Goal: Check status: Check status

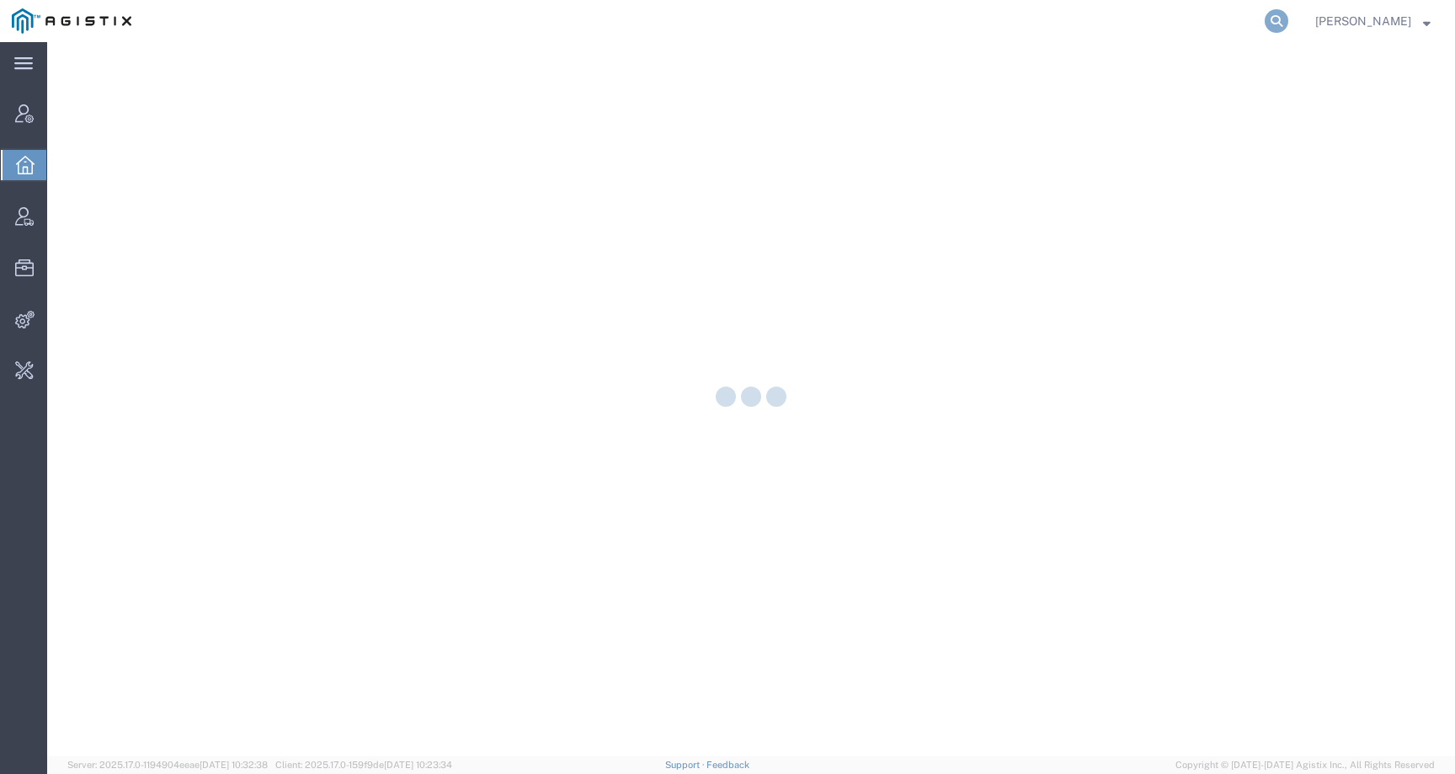
click at [1288, 24] on icon at bounding box center [1277, 21] width 24 height 24
click at [1252, 24] on input "search" at bounding box center [1009, 21] width 512 height 40
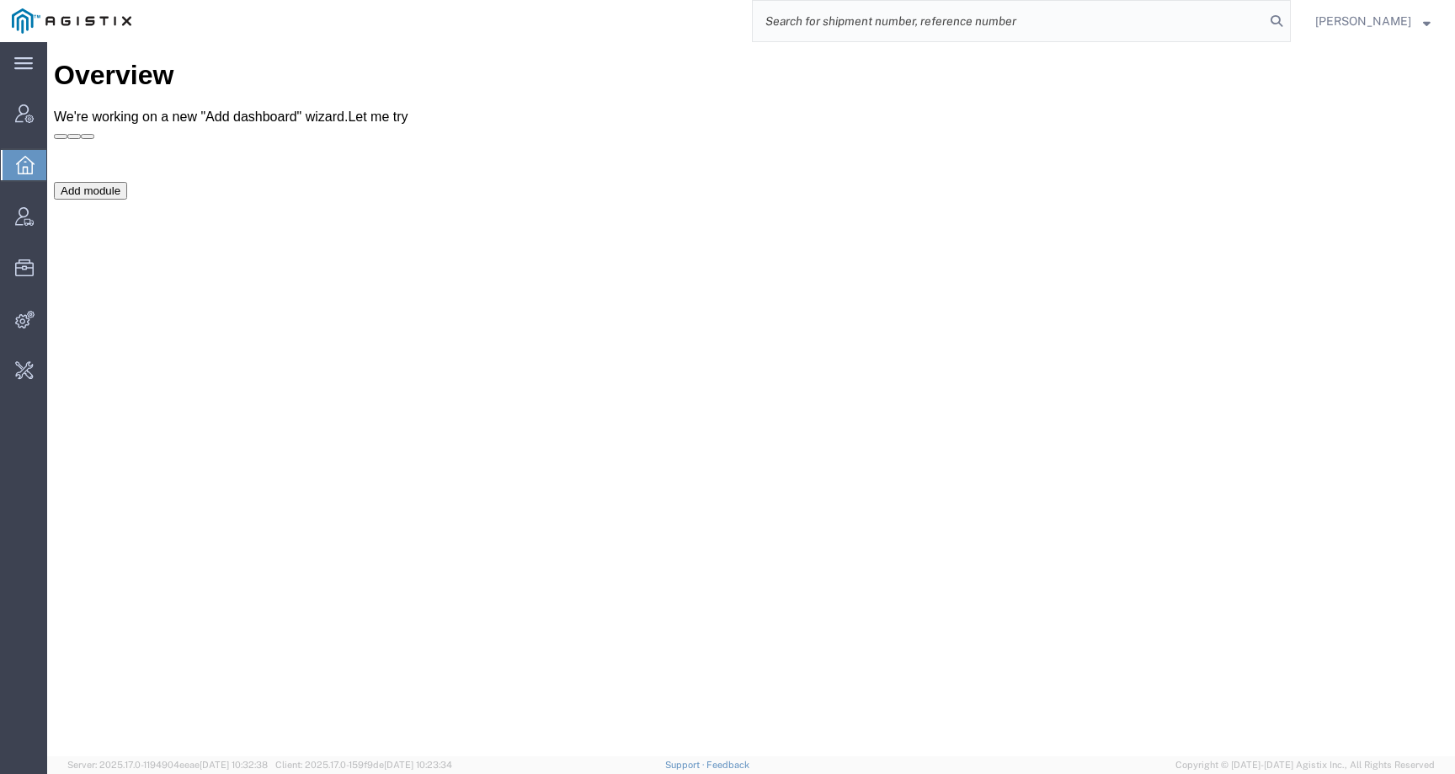
paste input "PG&E"
type input "PG&E"
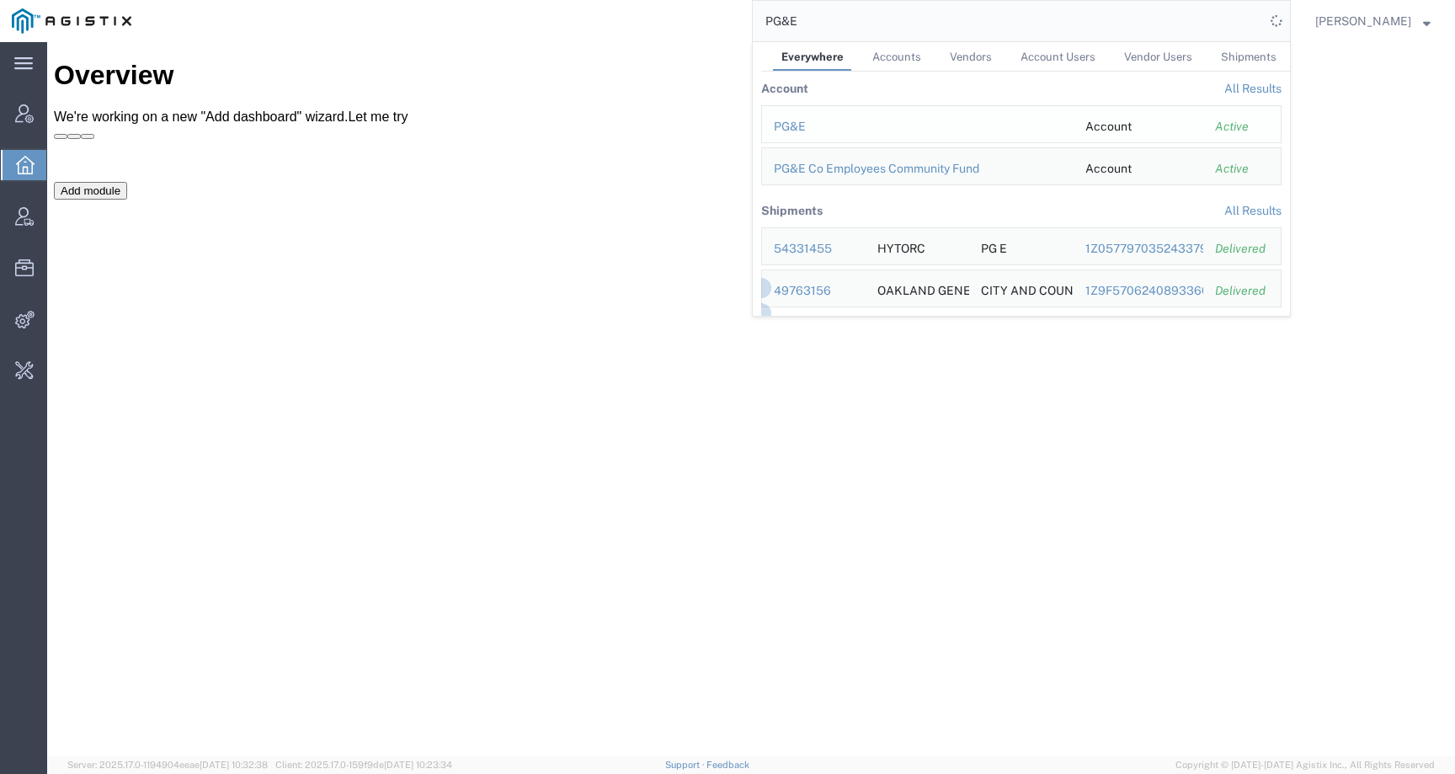
click at [806, 119] on div "PG&E" at bounding box center [918, 127] width 288 height 18
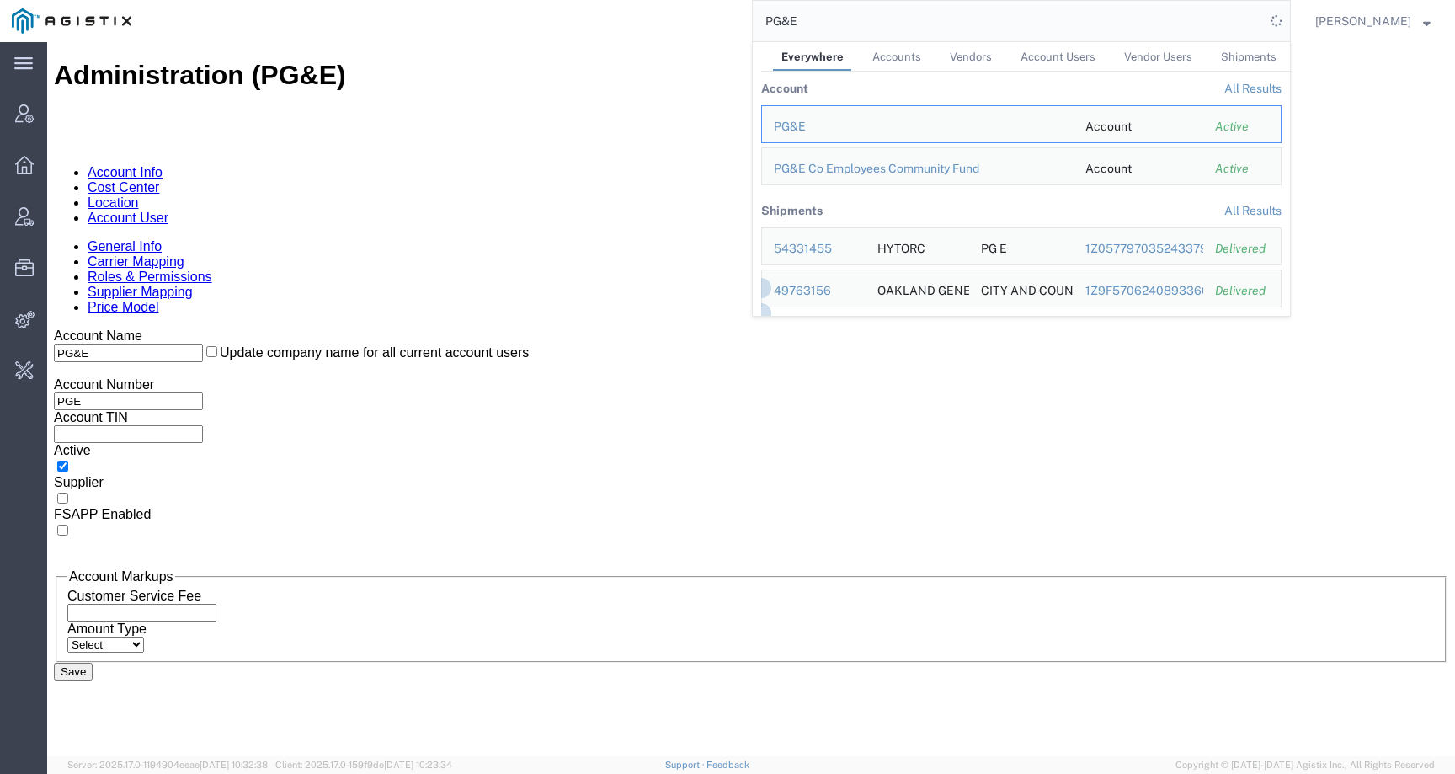
click at [139, 195] on link "Location" at bounding box center [113, 202] width 51 height 14
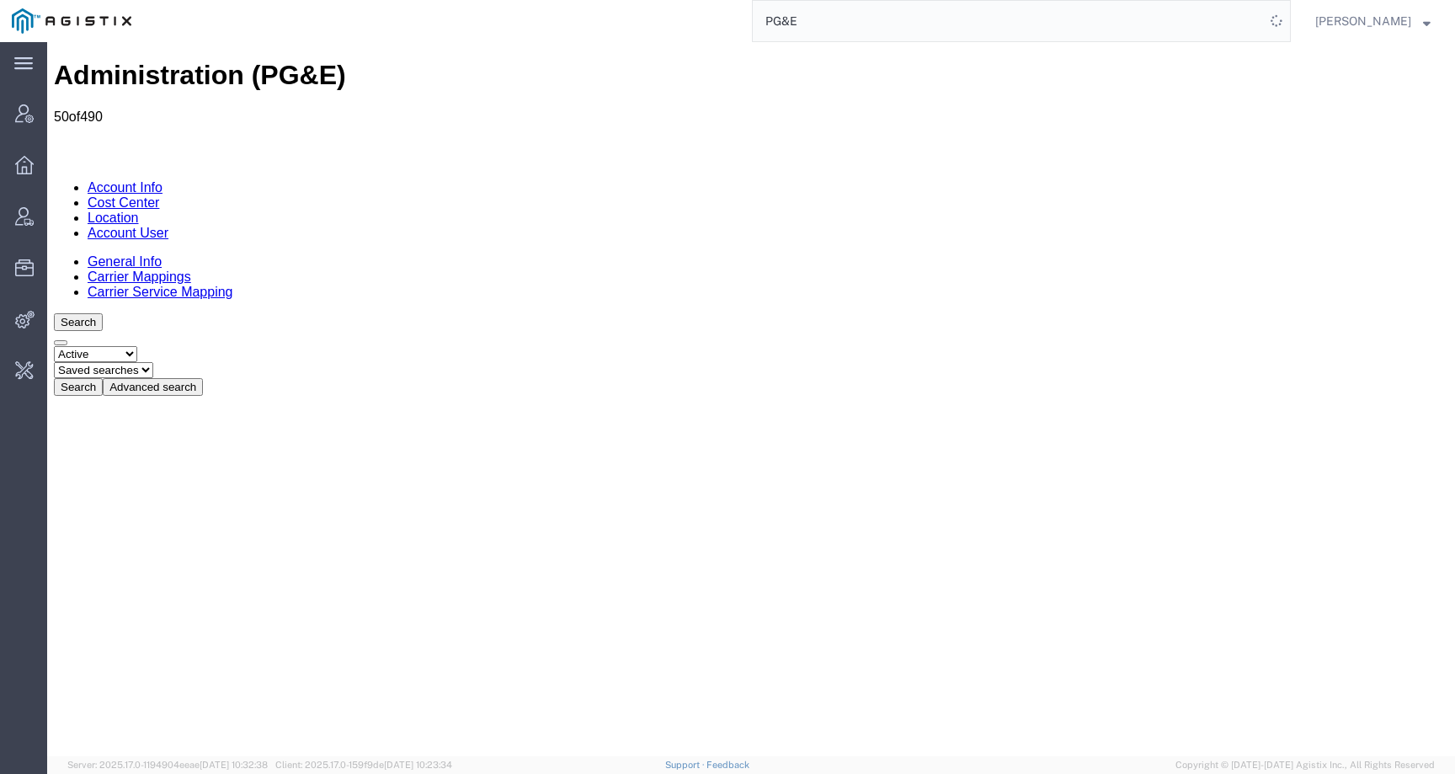
click at [203, 378] on button "Advanced search" at bounding box center [153, 387] width 100 height 18
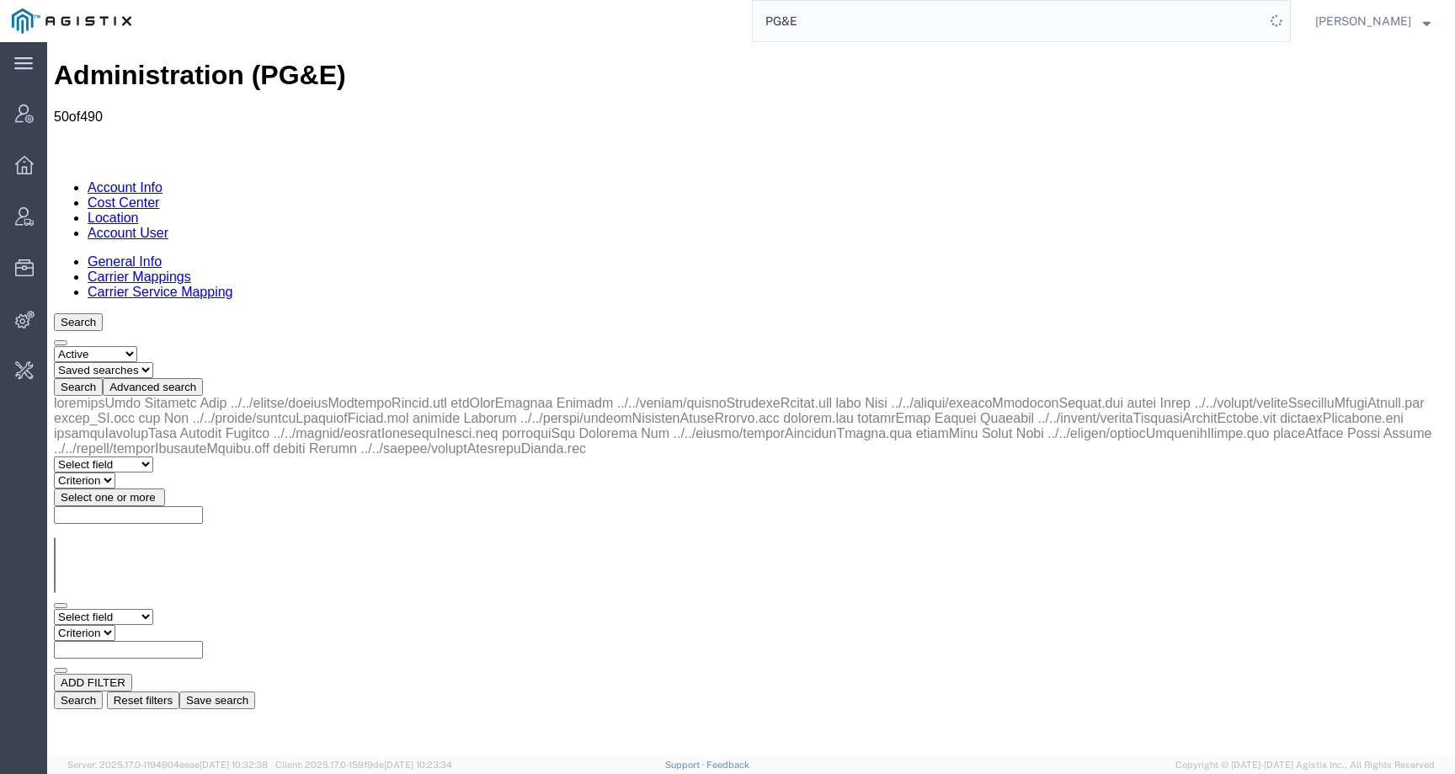
click at [143, 609] on select "Select field Address City Country County Location Name Location Num Master Loca…" at bounding box center [103, 617] width 99 height 16
select select "city"
click at [155, 625] on select "Criterion contains does not contain is is blank is not blank starts with" at bounding box center [104, 633] width 101 height 16
select select "contains"
click at [203, 641] on input "text" at bounding box center [128, 650] width 149 height 18
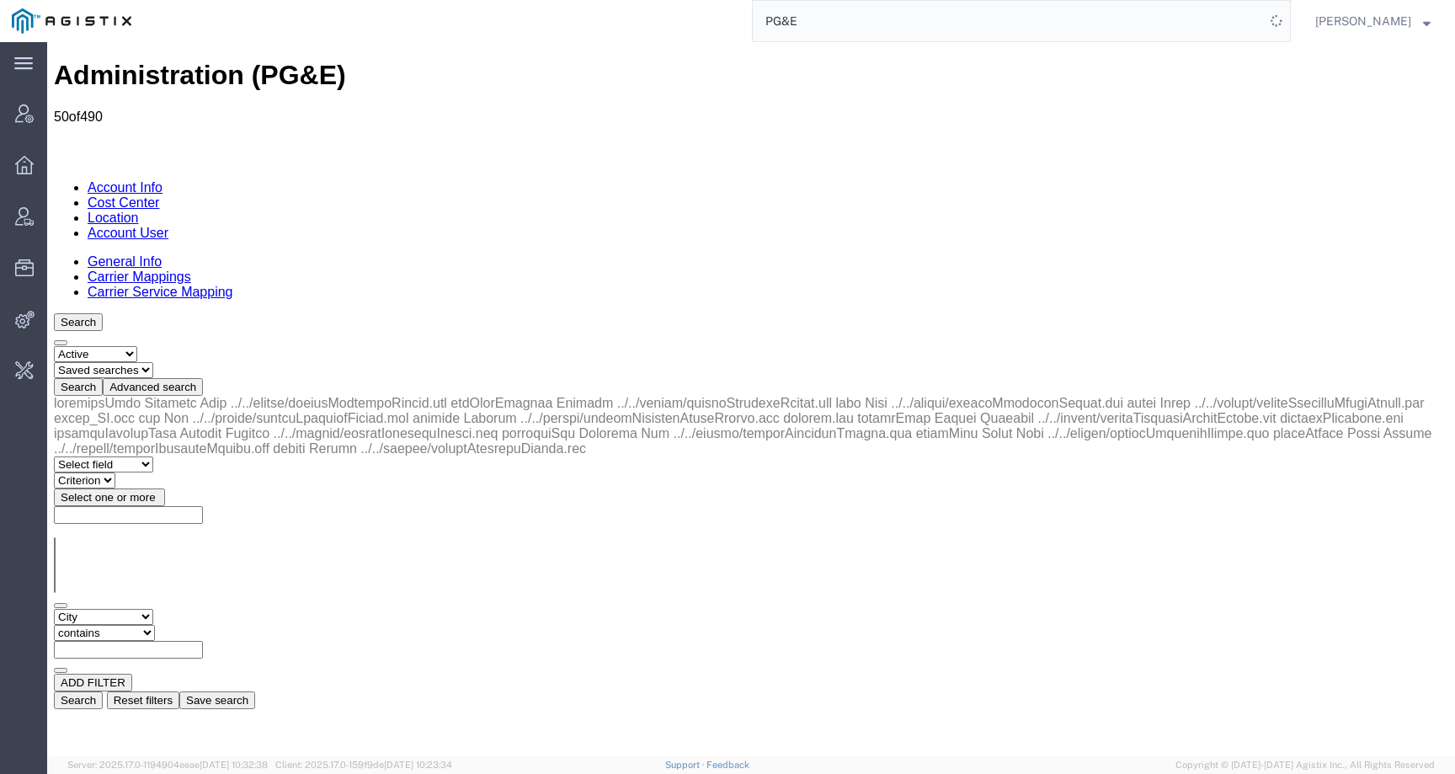
paste input "Sacramento"
type input "Sacramento"
click at [103, 691] on button "Search" at bounding box center [78, 700] width 49 height 18
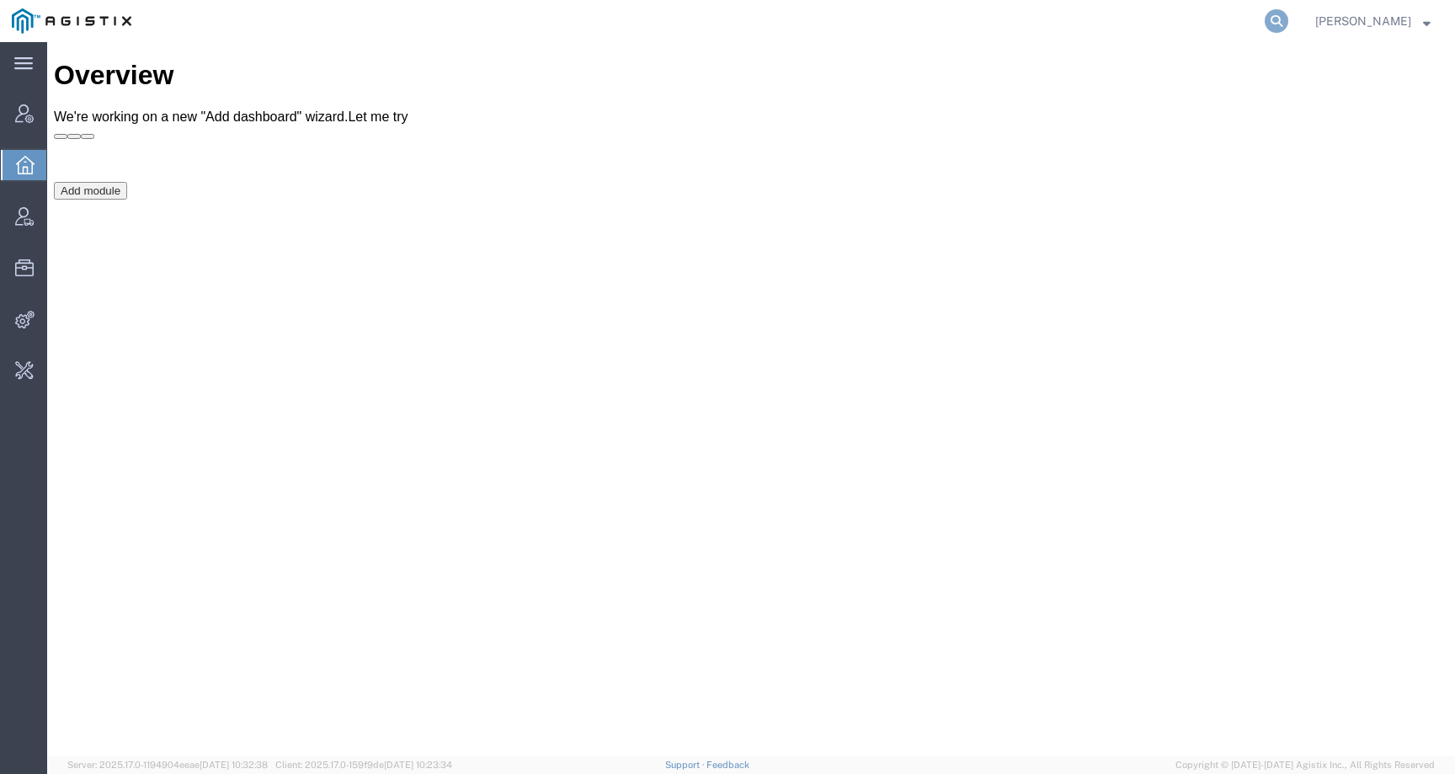
click at [1286, 19] on icon at bounding box center [1277, 21] width 24 height 24
click at [1265, 19] on input "search" at bounding box center [1009, 21] width 512 height 40
paste input "seimans Mobility"
click at [796, 22] on input "seimans Mobility" at bounding box center [1009, 21] width 512 height 40
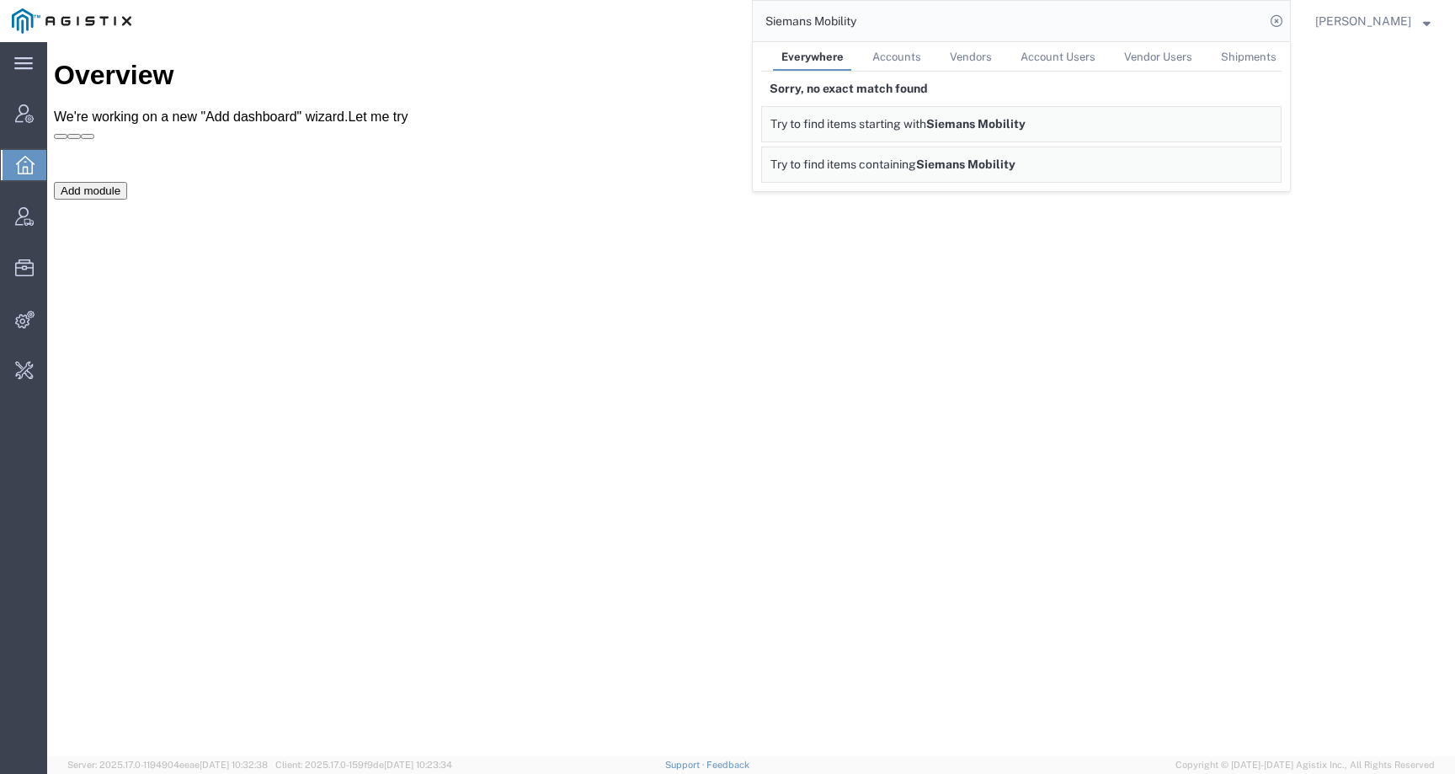
drag, startPoint x: 903, startPoint y: 14, endPoint x: 738, endPoint y: 14, distance: 165.0
click at [738, 14] on div "Siemans Mobility Everywhere Accounts Vendors Account Users Vendor Users Shipmen…" at bounding box center [717, 21] width 1148 height 42
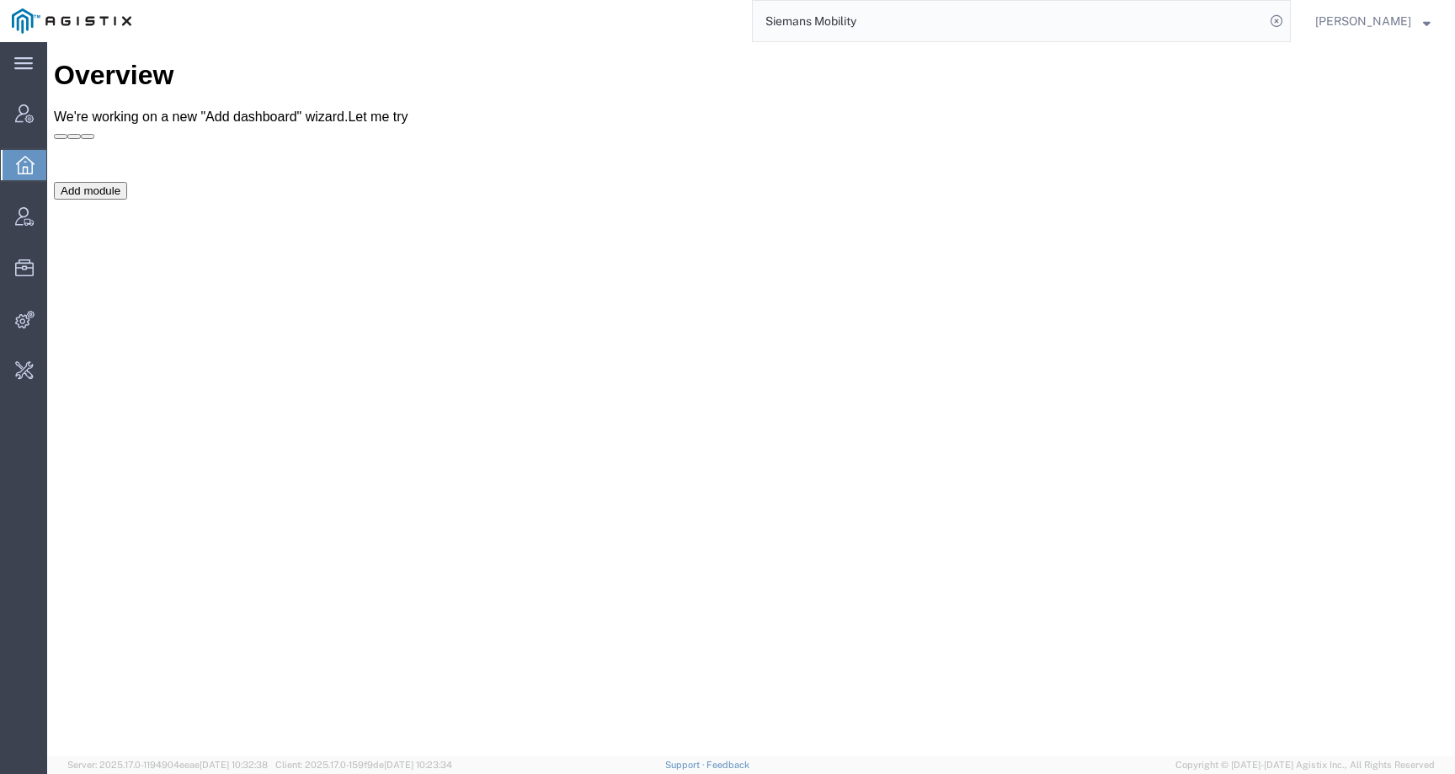
click at [818, 24] on input "Siemans Mobility" at bounding box center [1009, 21] width 512 height 40
click at [941, 39] on input "Siemens Mobility" at bounding box center [1009, 21] width 512 height 40
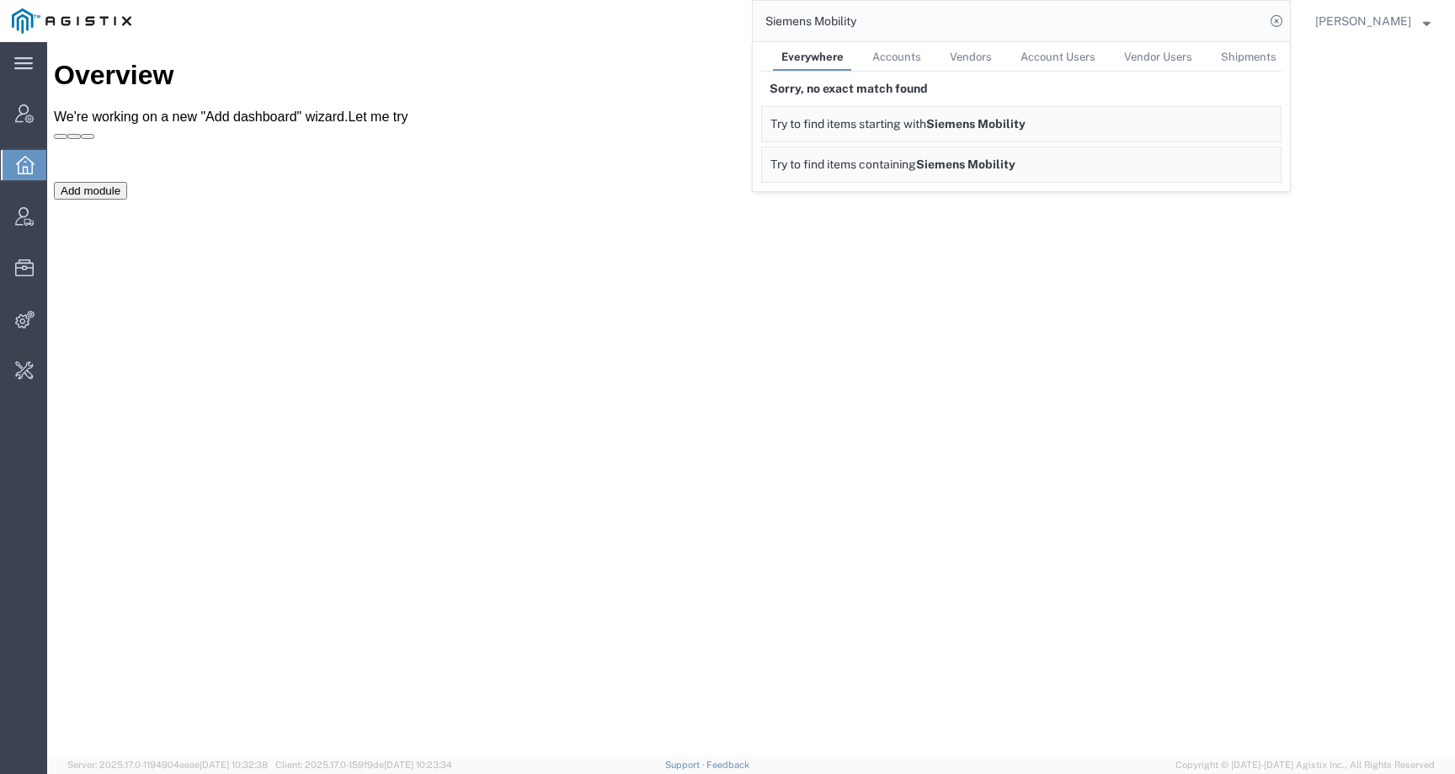
drag, startPoint x: 932, startPoint y: 39, endPoint x: 714, endPoint y: 40, distance: 218.1
click at [714, 40] on div "Siemens Mobility Everywhere Accounts Vendors Account Users Vendor Users Shipmen…" at bounding box center [717, 21] width 1148 height 42
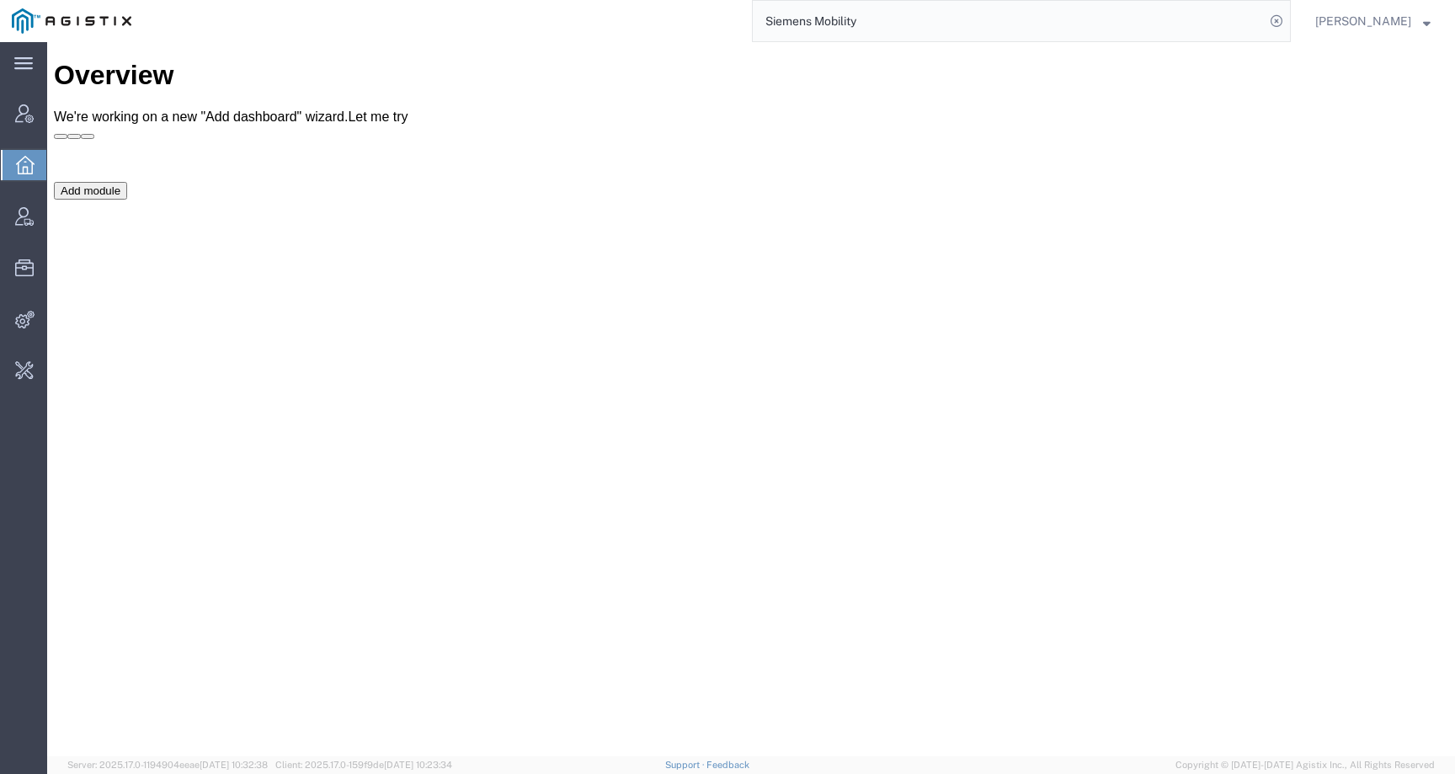
type input "Siemens Mobilit"
drag, startPoint x: 875, startPoint y: 22, endPoint x: 744, endPoint y: 19, distance: 130.5
click at [744, 19] on div "Siemens Mobilit" at bounding box center [717, 21] width 1148 height 42
click at [980, 19] on input "search" at bounding box center [1009, 21] width 512 height 40
paste input "56522360"
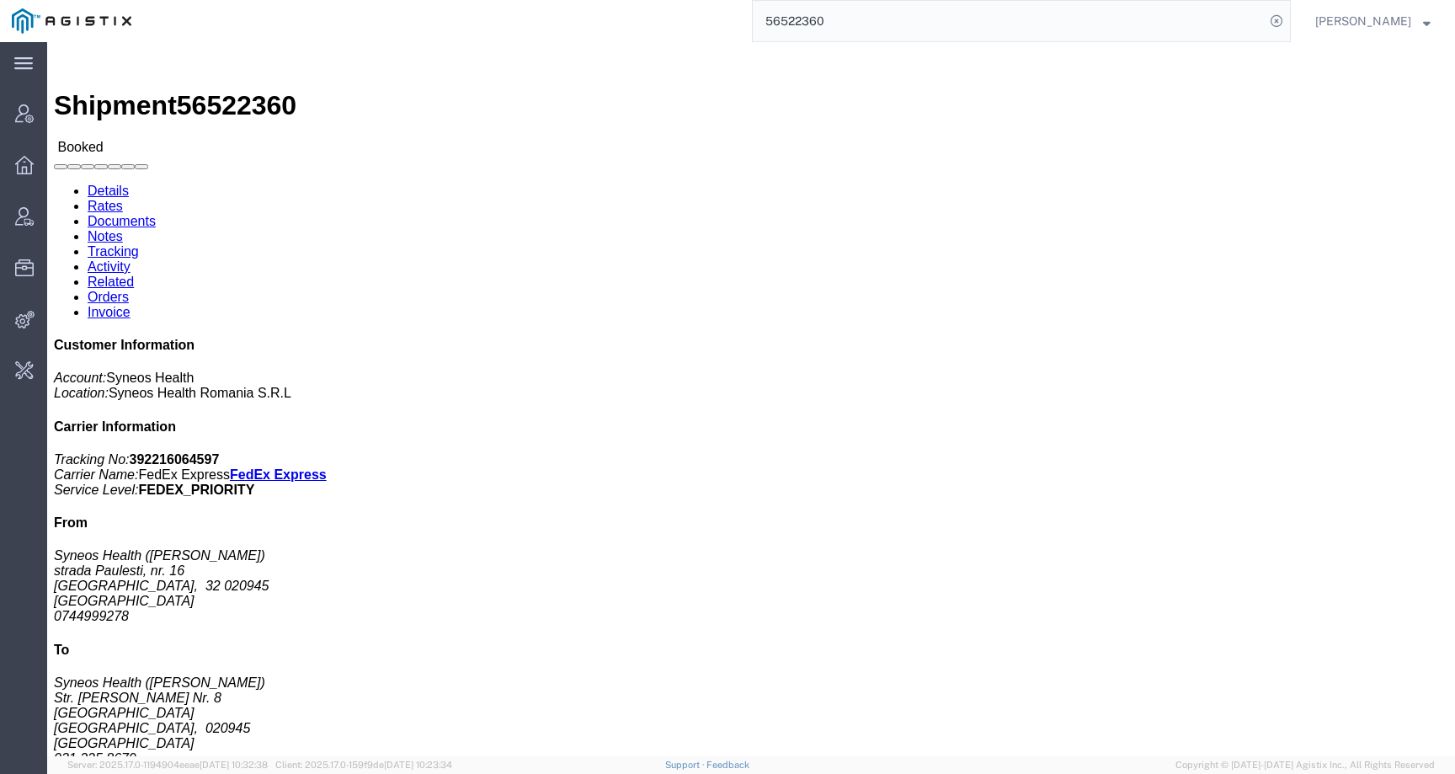
drag, startPoint x: 849, startPoint y: 26, endPoint x: 738, endPoint y: 16, distance: 111.6
click at [737, 16] on div "56522360" at bounding box center [717, 21] width 1148 height 42
type input "offline@syneos"
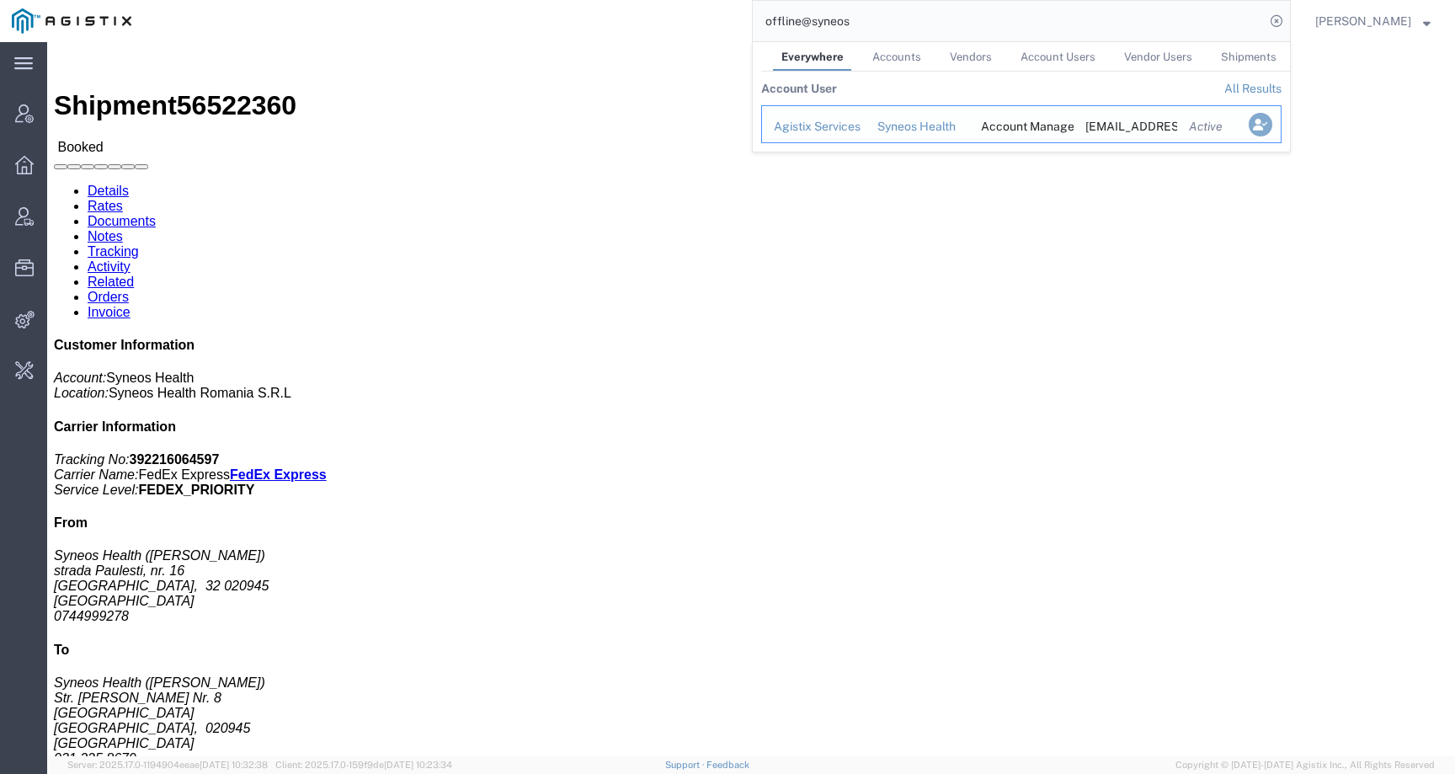
click at [1272, 126] on icon "Search Results" at bounding box center [1261, 125] width 24 height 24
click at [1272, 123] on icon "Search Results" at bounding box center [1261, 125] width 24 height 24
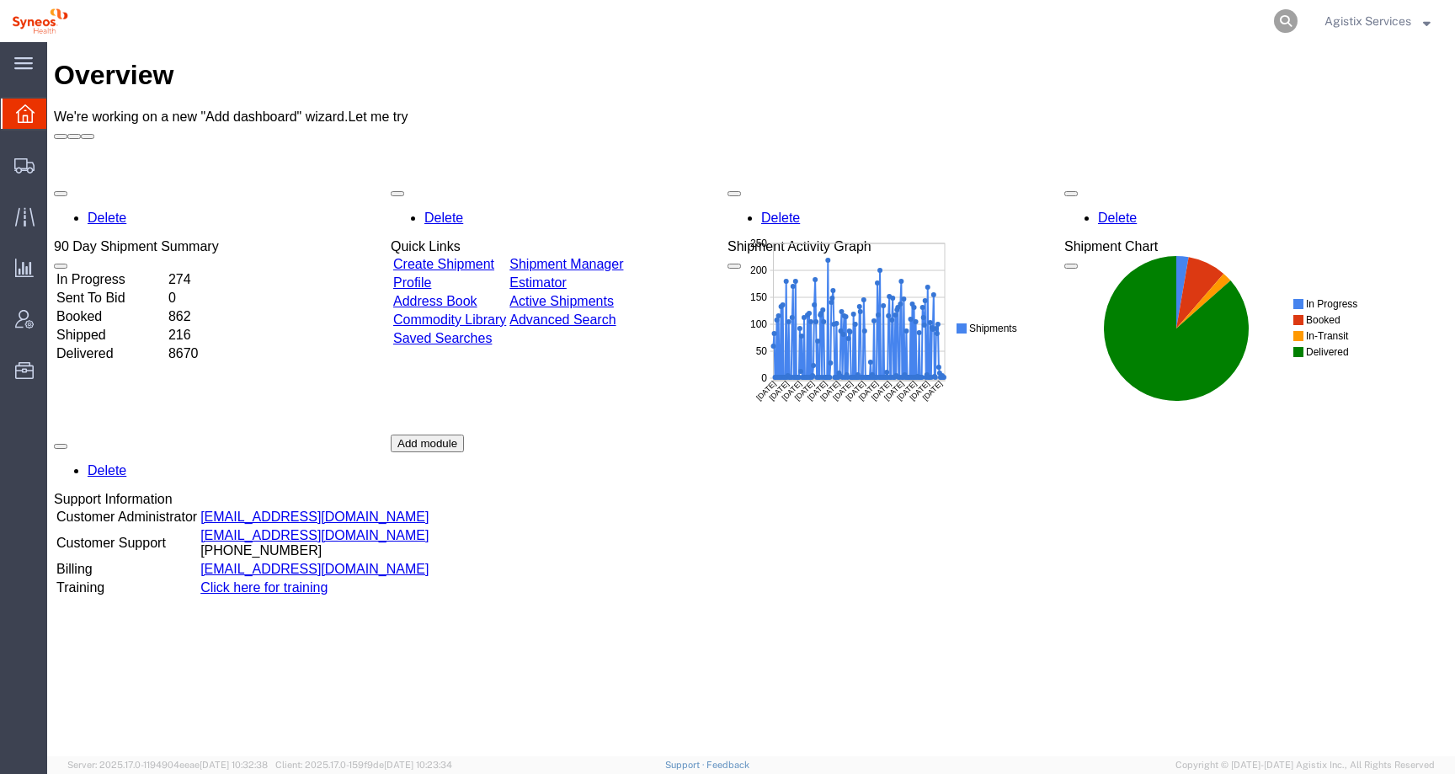
click at [1282, 13] on icon at bounding box center [1286, 21] width 24 height 24
click at [1228, 28] on input "search" at bounding box center [1018, 21] width 512 height 40
paste input "56522360"
type input "56522360"
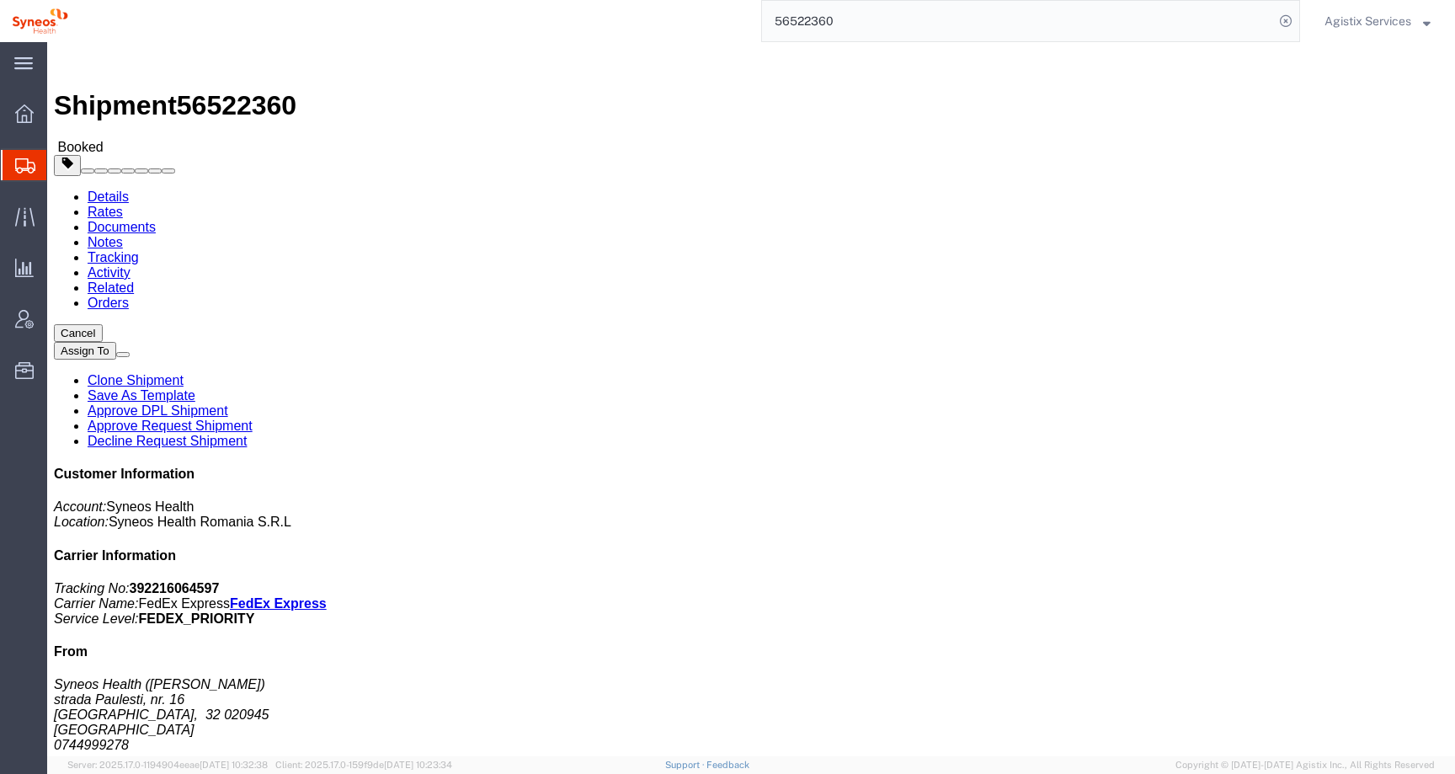
drag, startPoint x: 95, startPoint y: 214, endPoint x: 133, endPoint y: 225, distance: 39.4
click address "Syneos Health ([PERSON_NAME]) [STREET_ADDRESS] 020945 Romania 0744999278 Tax #:…"
copy address "020945 [GEOGRAPHIC_DATA]"
click p "[DATE] 10:00 - [DATE] 16:00"
click span "button"
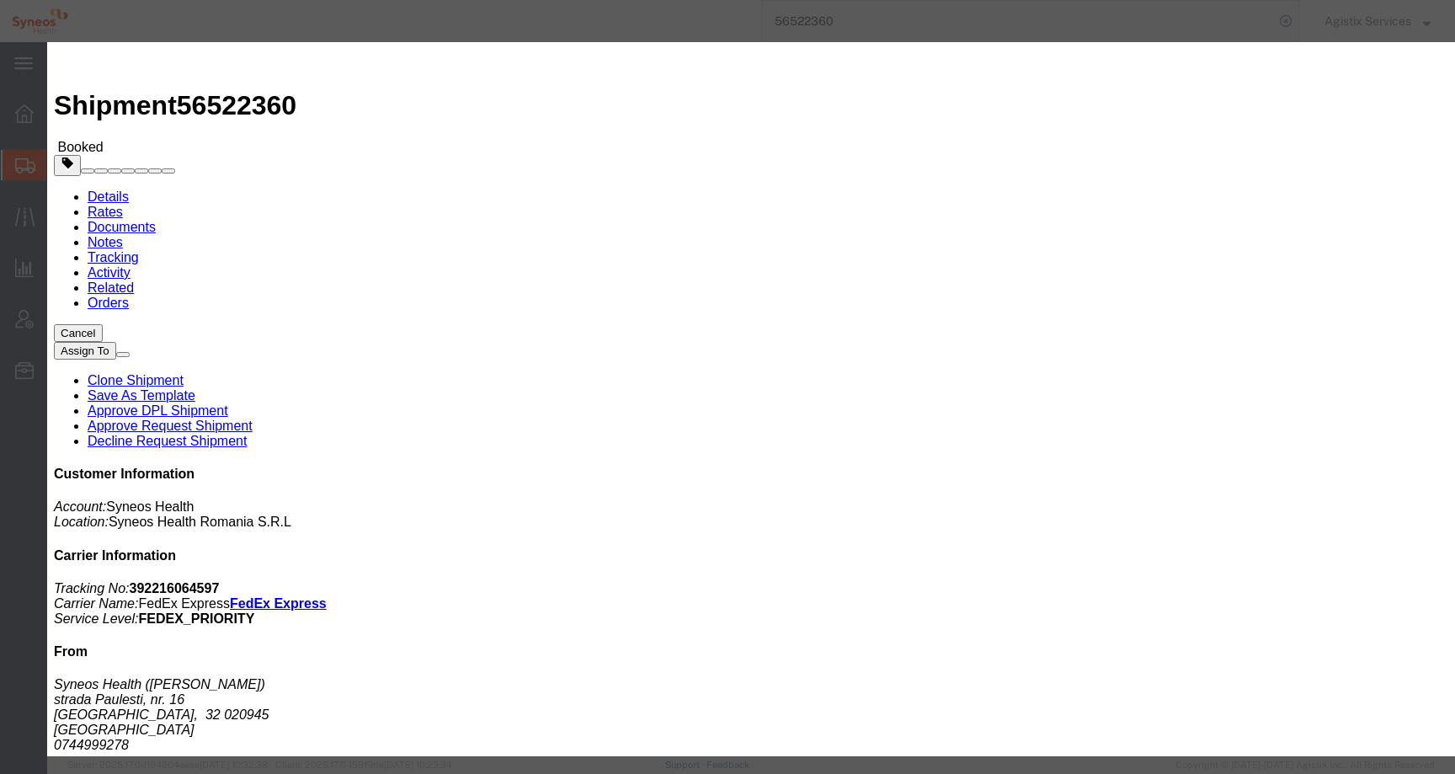
click div "[DATE] 10:00 AM"
click button "Apply"
click div "[DATE] 11:00 AM"
click input "2:00 AM"
type input "2:00 PM"
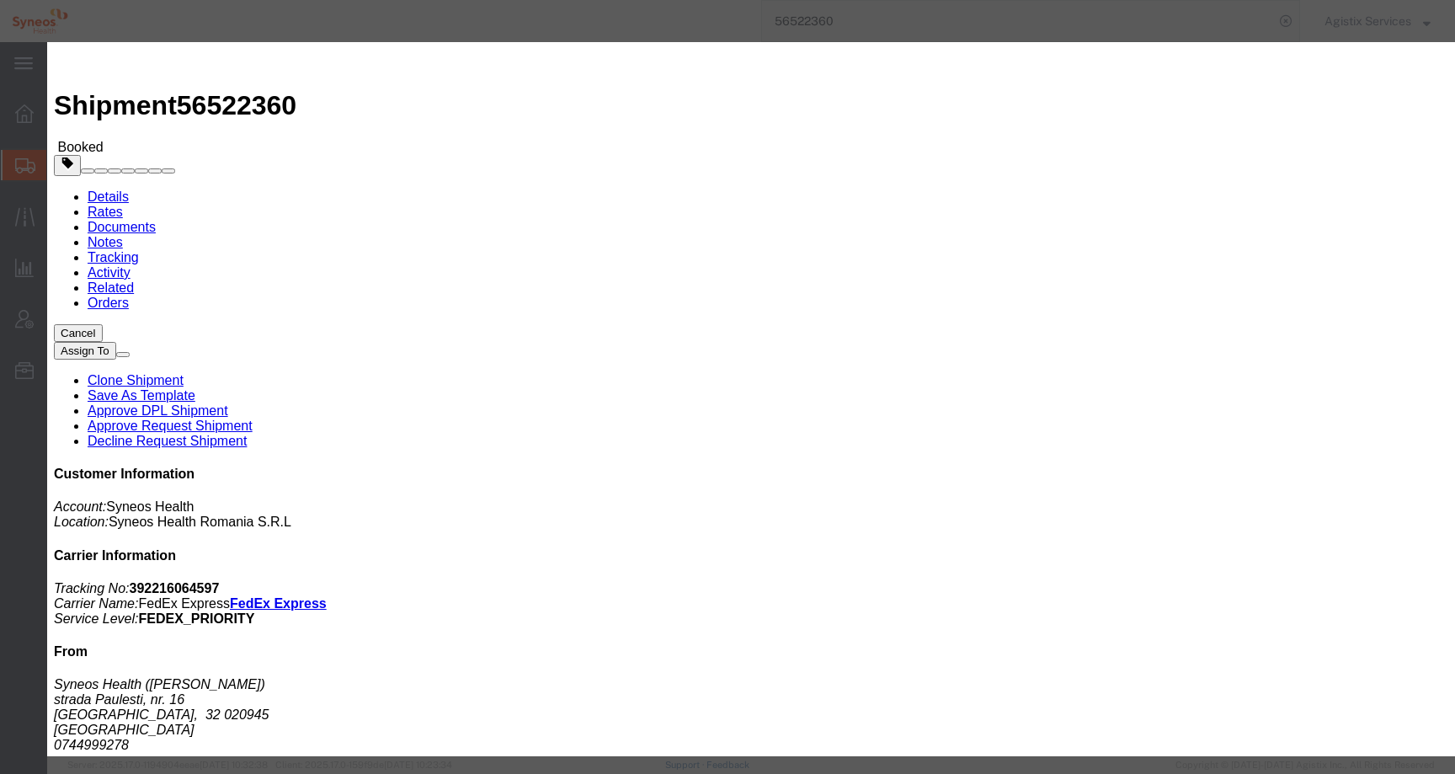
click button "Apply"
click button "Save"
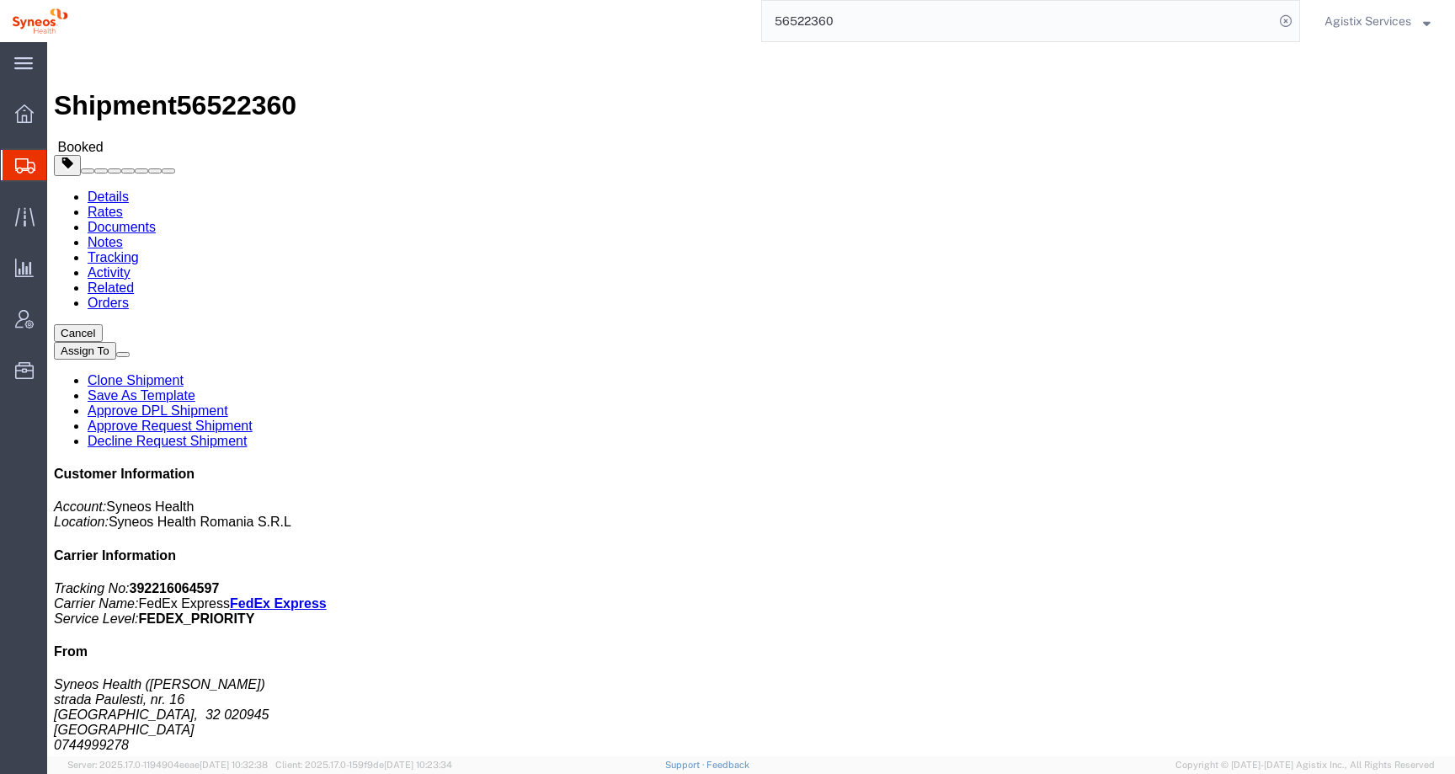
click icon "button"
click div "Shipment 56522360 Booked"
click span "56522360"
copy span "56522360"
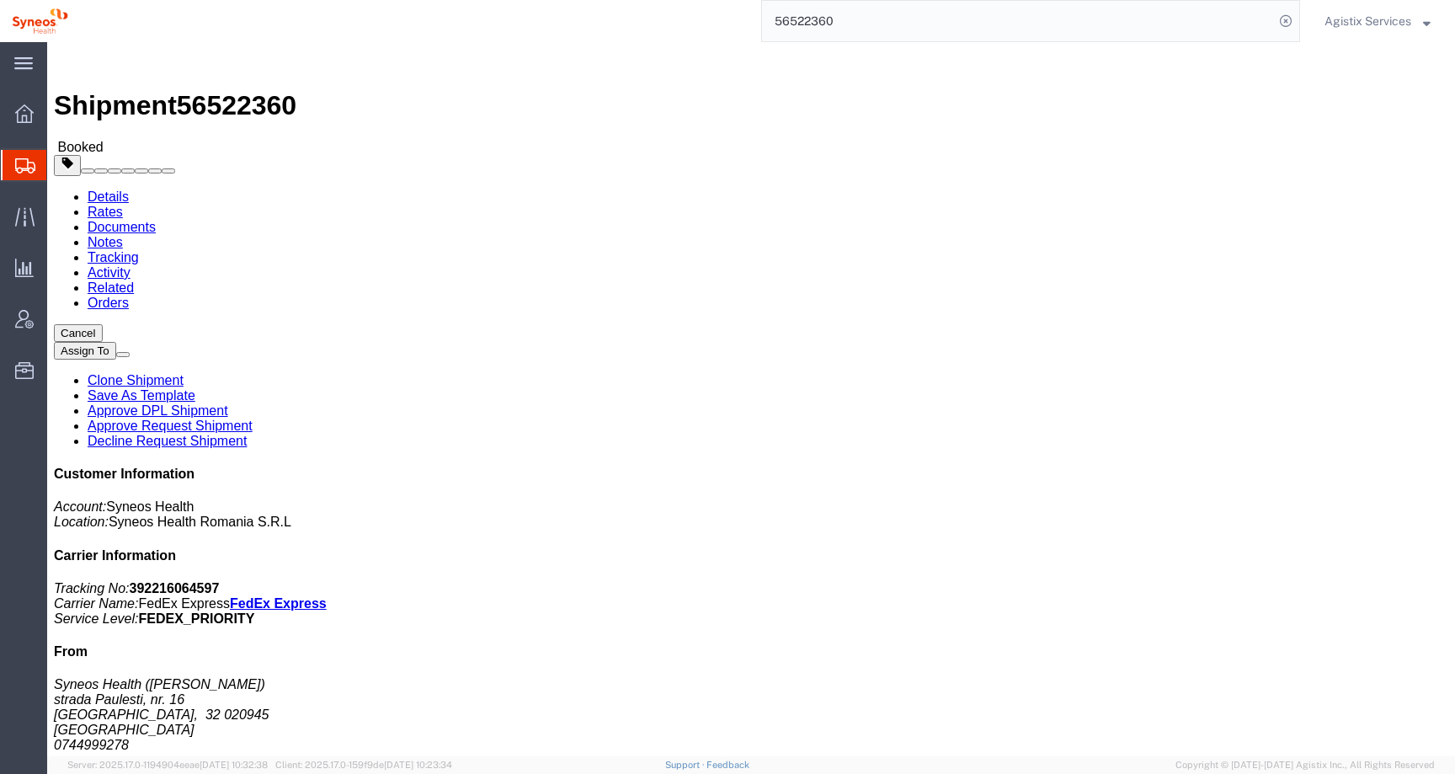
click b "BUHA"
copy b "BUHA"
click b "2053"
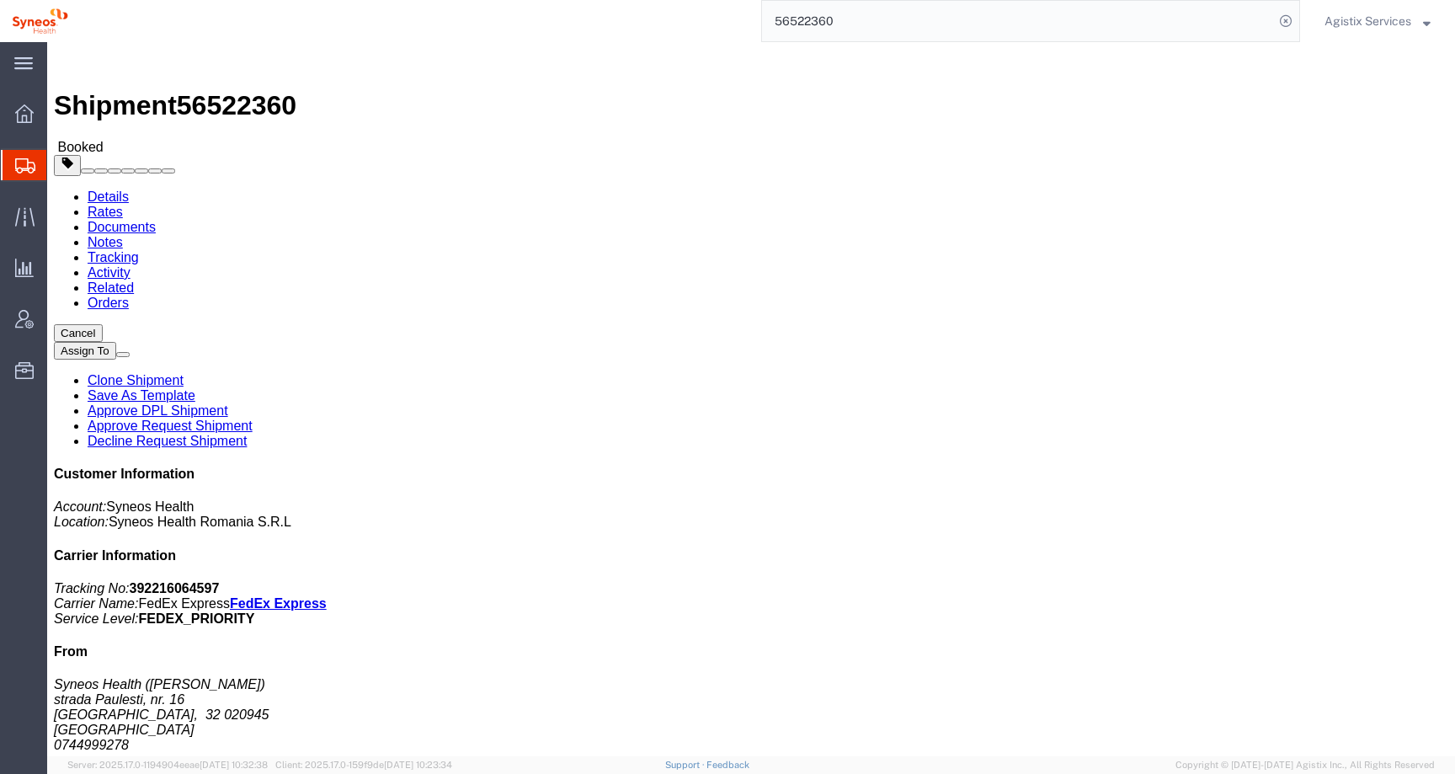
copy b "2053"
click link "Activity"
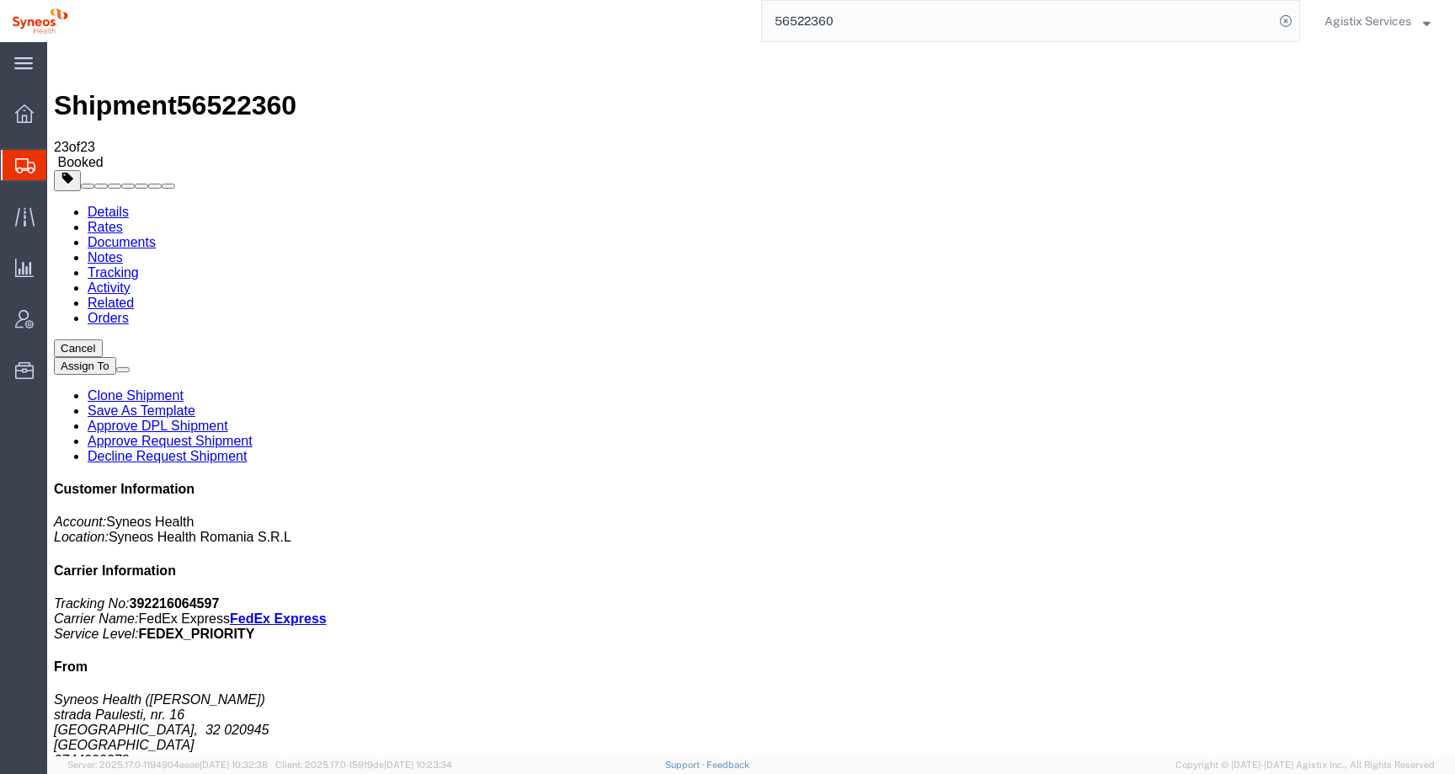
scroll to position [233, 0]
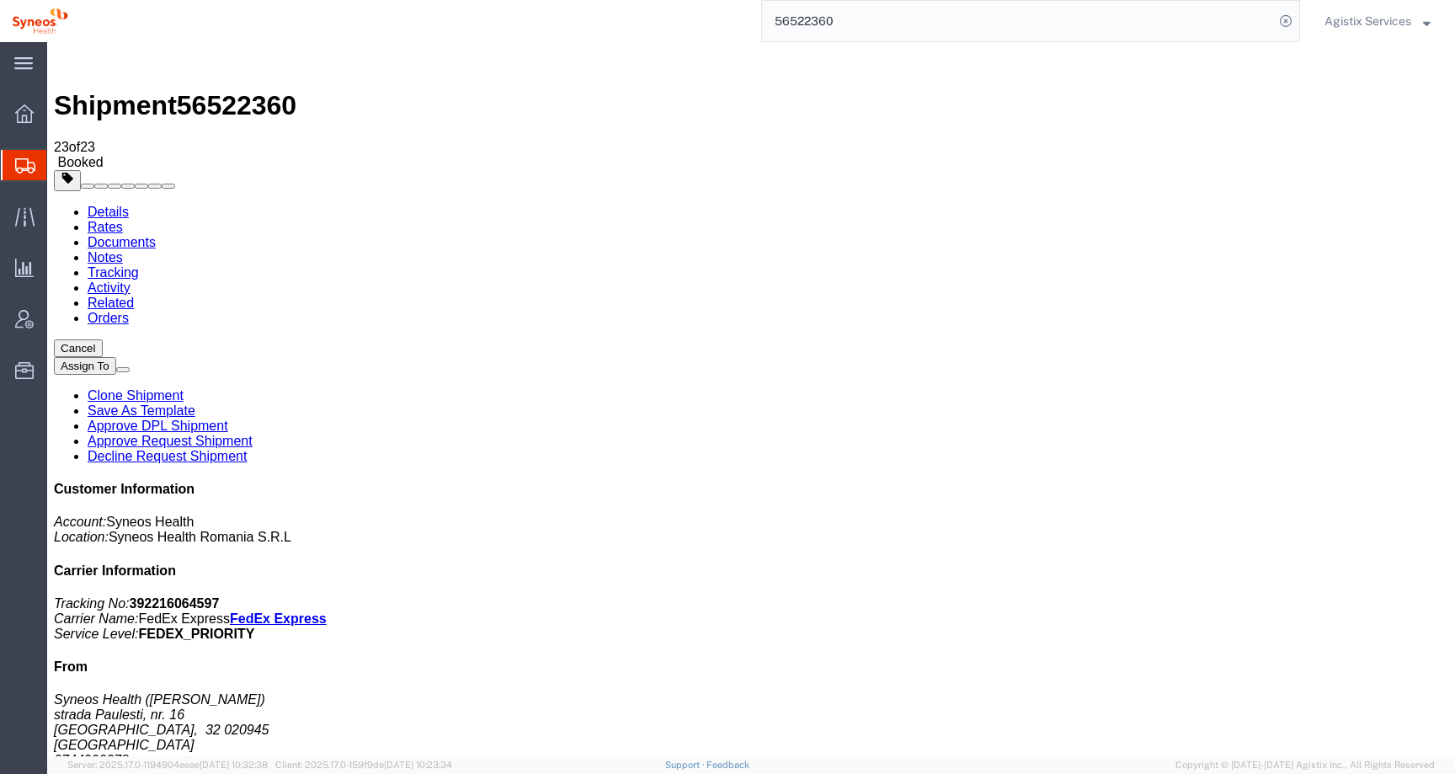
click link "Activity"
drag, startPoint x: 1075, startPoint y: 202, endPoint x: 1109, endPoint y: 202, distance: 33.7
drag, startPoint x: 929, startPoint y: 200, endPoint x: 867, endPoint y: 200, distance: 61.5
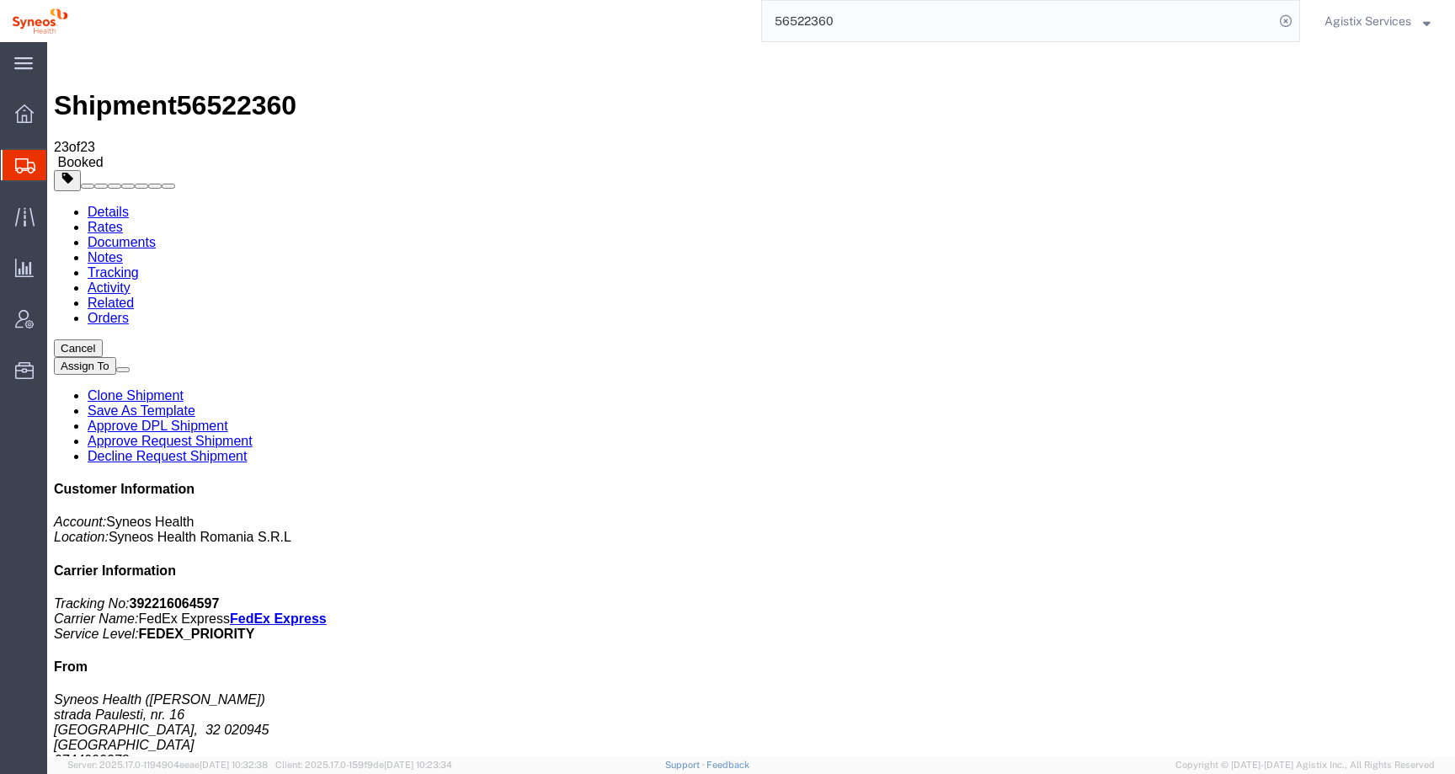
drag, startPoint x: 1079, startPoint y: 323, endPoint x: 871, endPoint y: 321, distance: 208.0
copy td "[PERSON_NAME][EMAIL_ADDRESS][DOMAIN_NAME]"
click at [104, 205] on link "Details" at bounding box center [108, 212] width 41 height 14
click at [1397, 11] on button "Agistix Services" at bounding box center [1378, 21] width 108 height 20
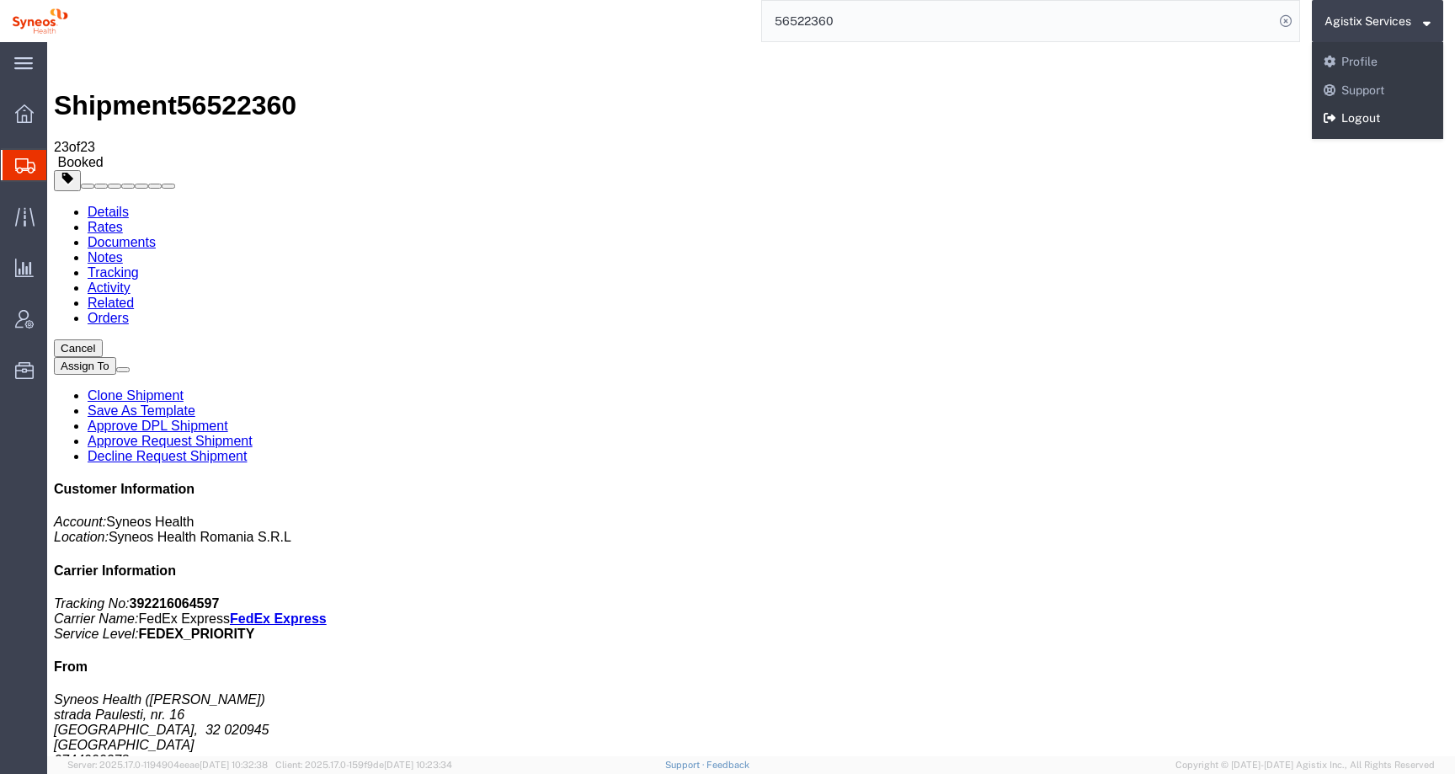
click at [1342, 127] on link "Logout" at bounding box center [1377, 118] width 131 height 29
